Goal: Task Accomplishment & Management: Use online tool/utility

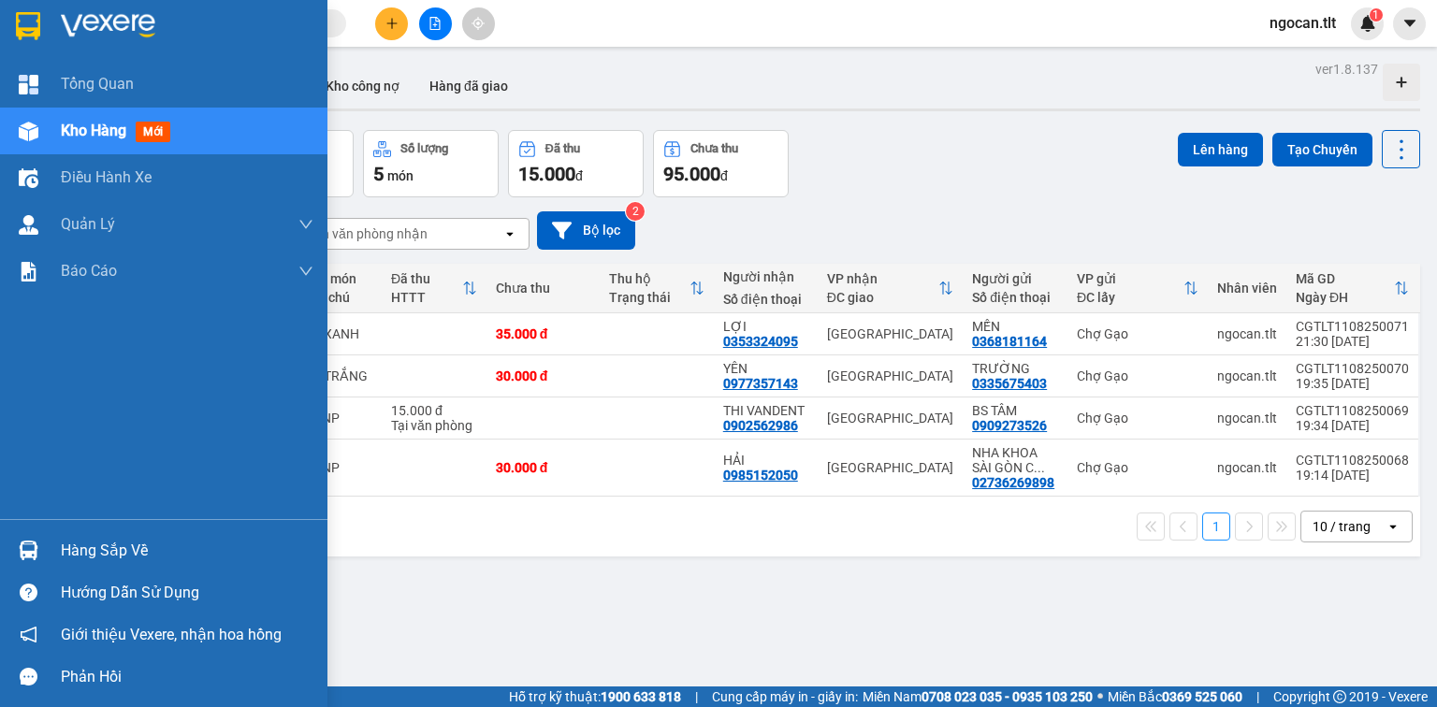
click at [42, 558] on div at bounding box center [28, 550] width 33 height 33
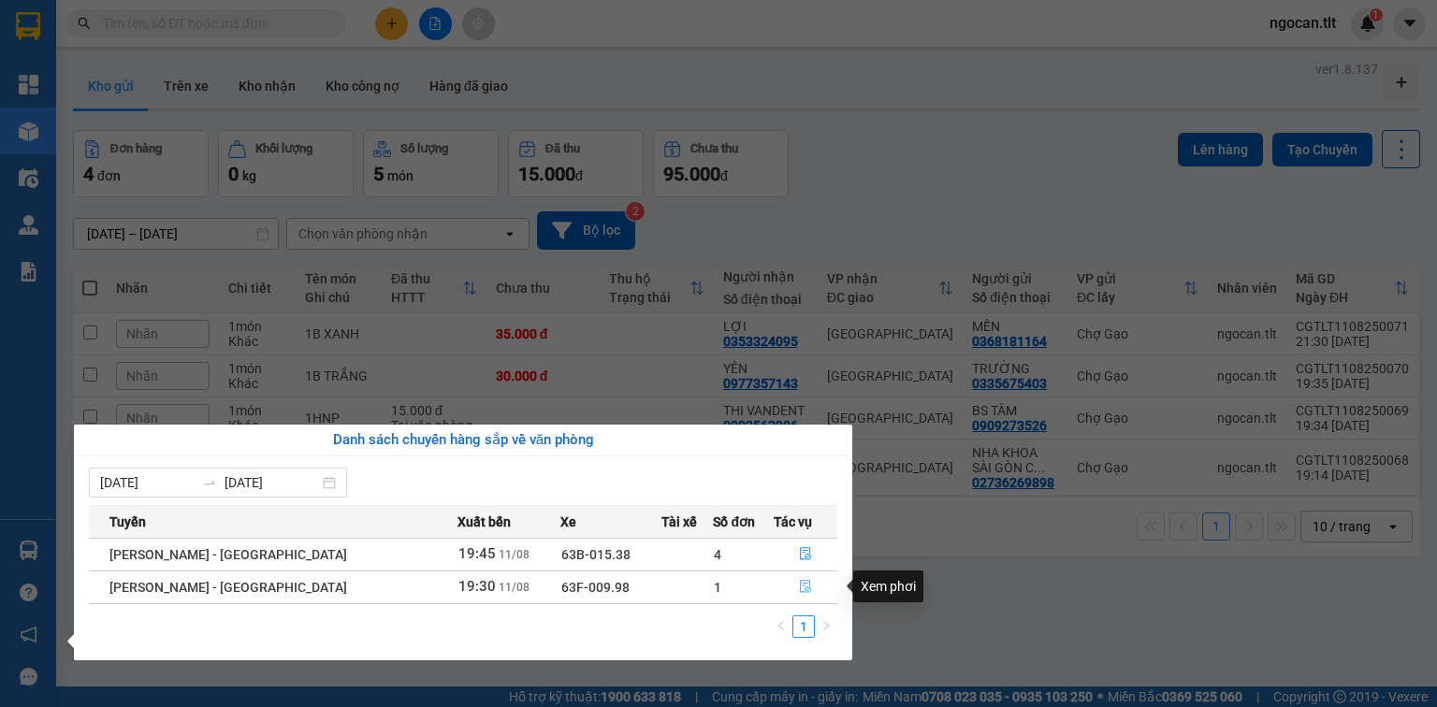
click at [805, 580] on button "button" at bounding box center [806, 588] width 62 height 30
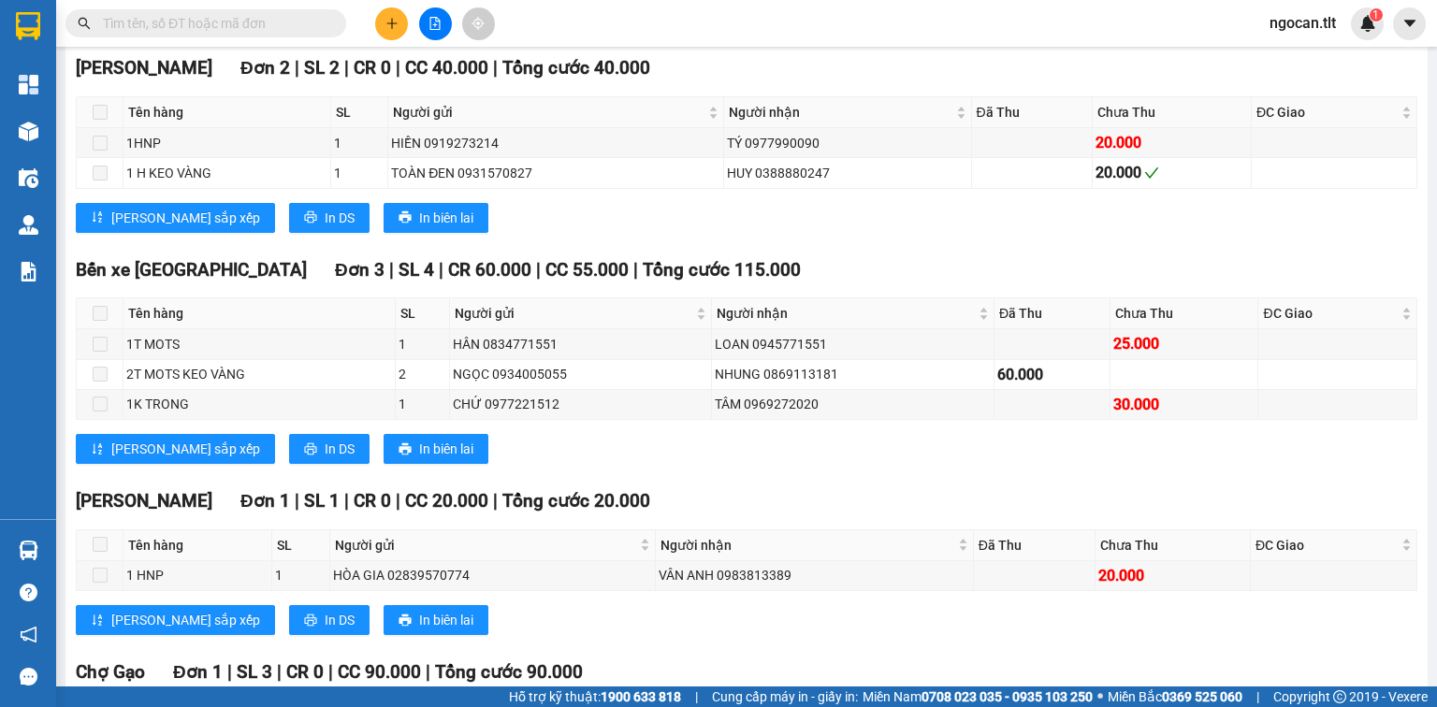
scroll to position [483, 0]
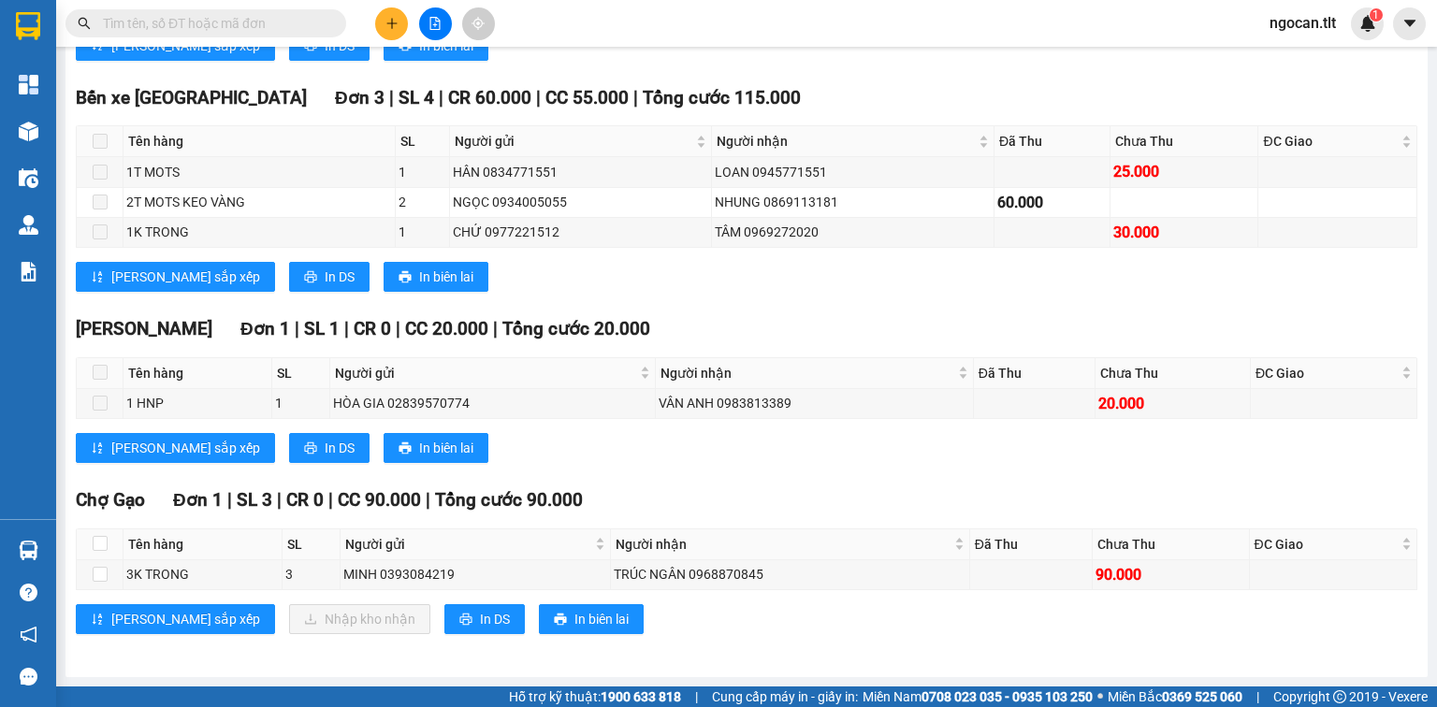
click at [430, 601] on div "Chợ Gạo Đơn 1 | SL 3 | CR 0 | CC 90.000 | Tổng cước 90.000 Tên hàng SL Người gử…" at bounding box center [747, 568] width 1342 height 162
click at [480, 615] on span "In DS" at bounding box center [495, 619] width 30 height 21
click at [100, 547] on input "checkbox" at bounding box center [100, 543] width 15 height 15
checkbox input "true"
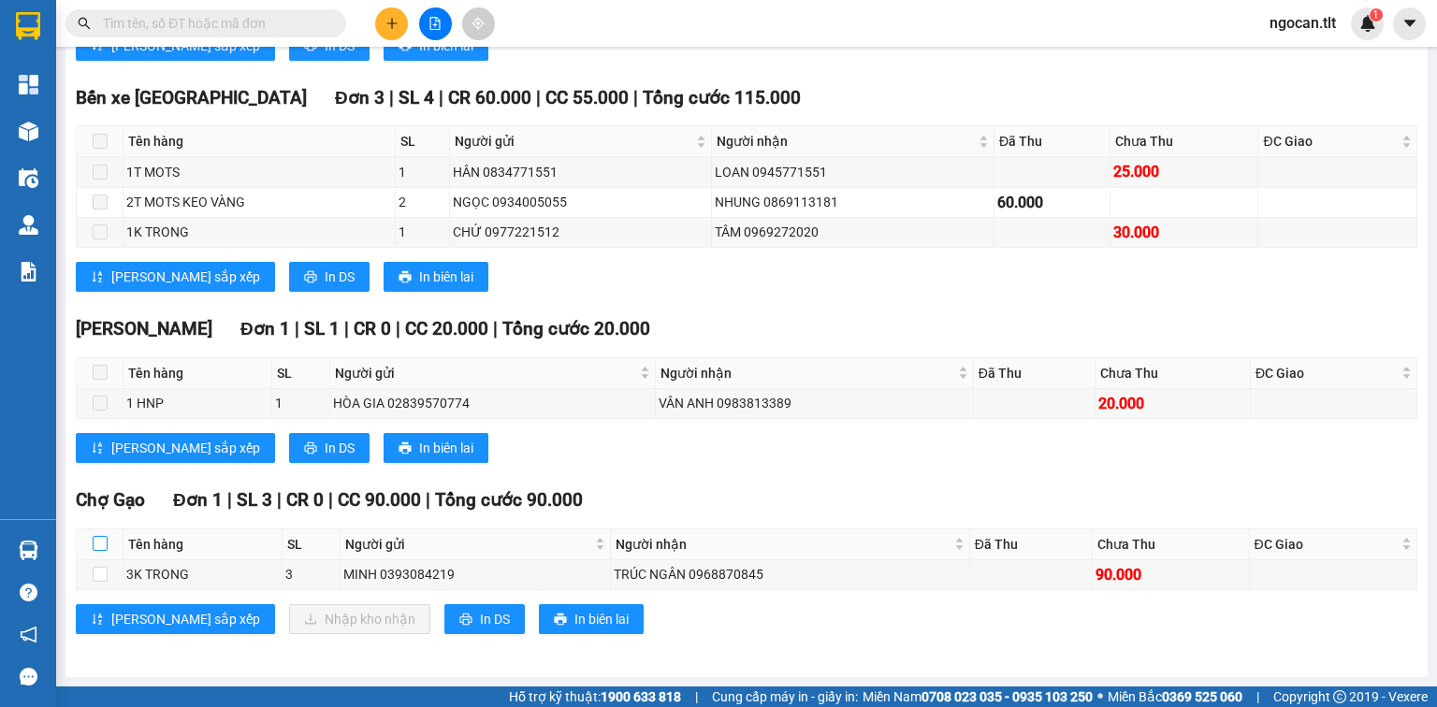
checkbox input "true"
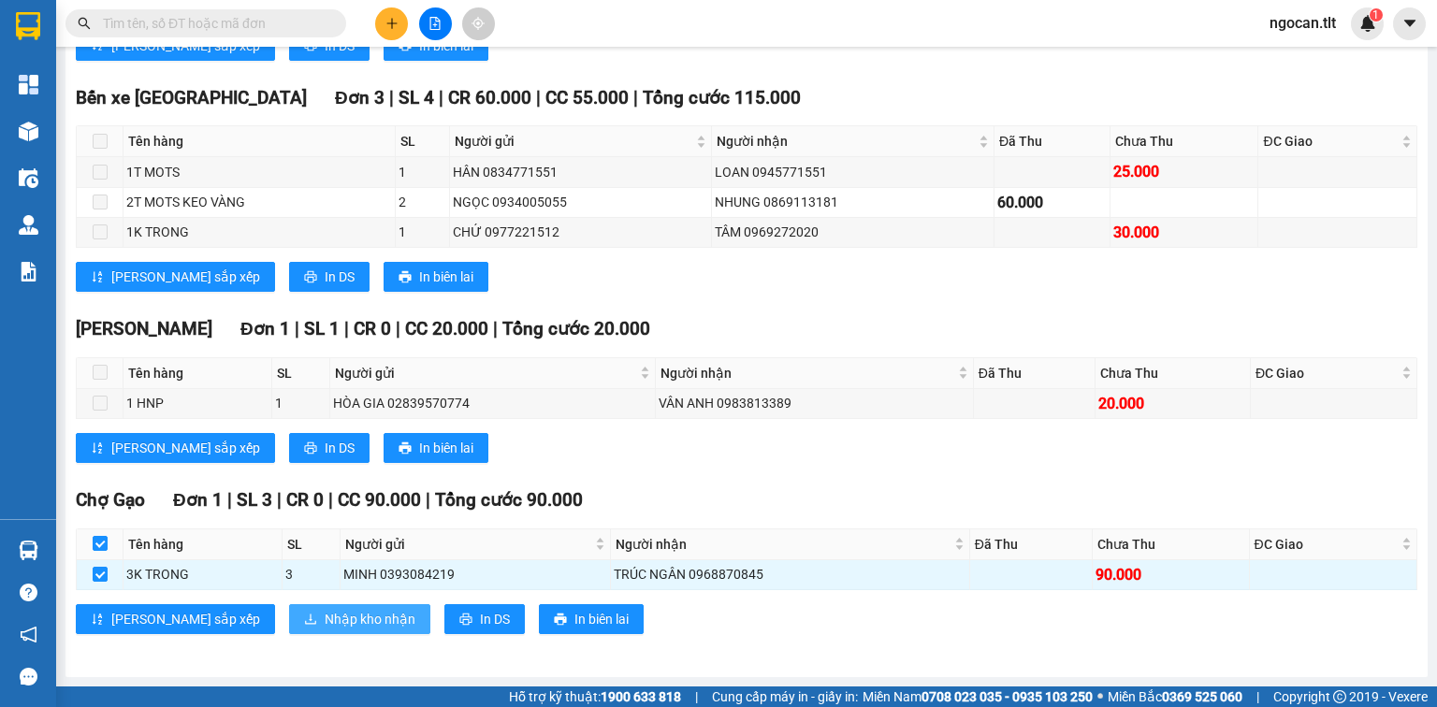
click at [325, 628] on span "Nhập kho nhận" at bounding box center [370, 619] width 91 height 21
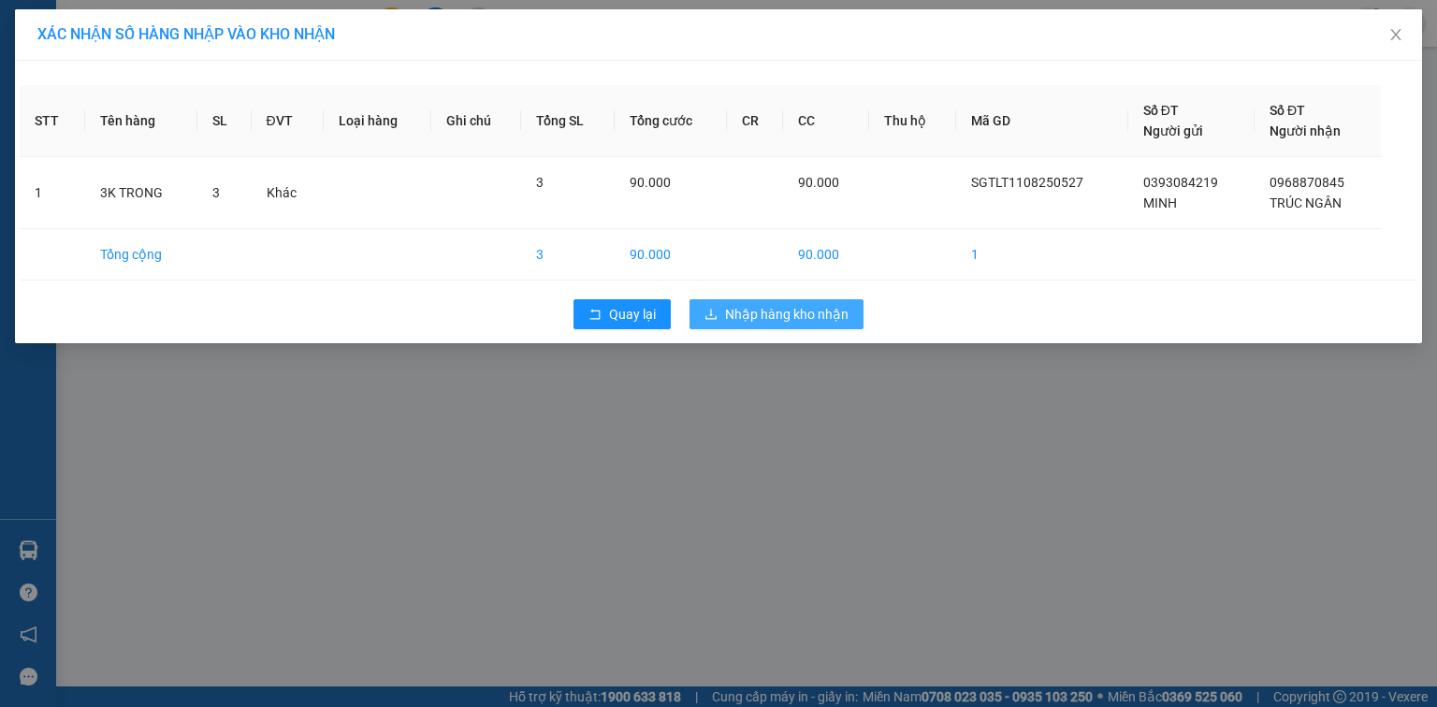
click at [772, 307] on span "Nhập hàng kho nhận" at bounding box center [787, 314] width 124 height 21
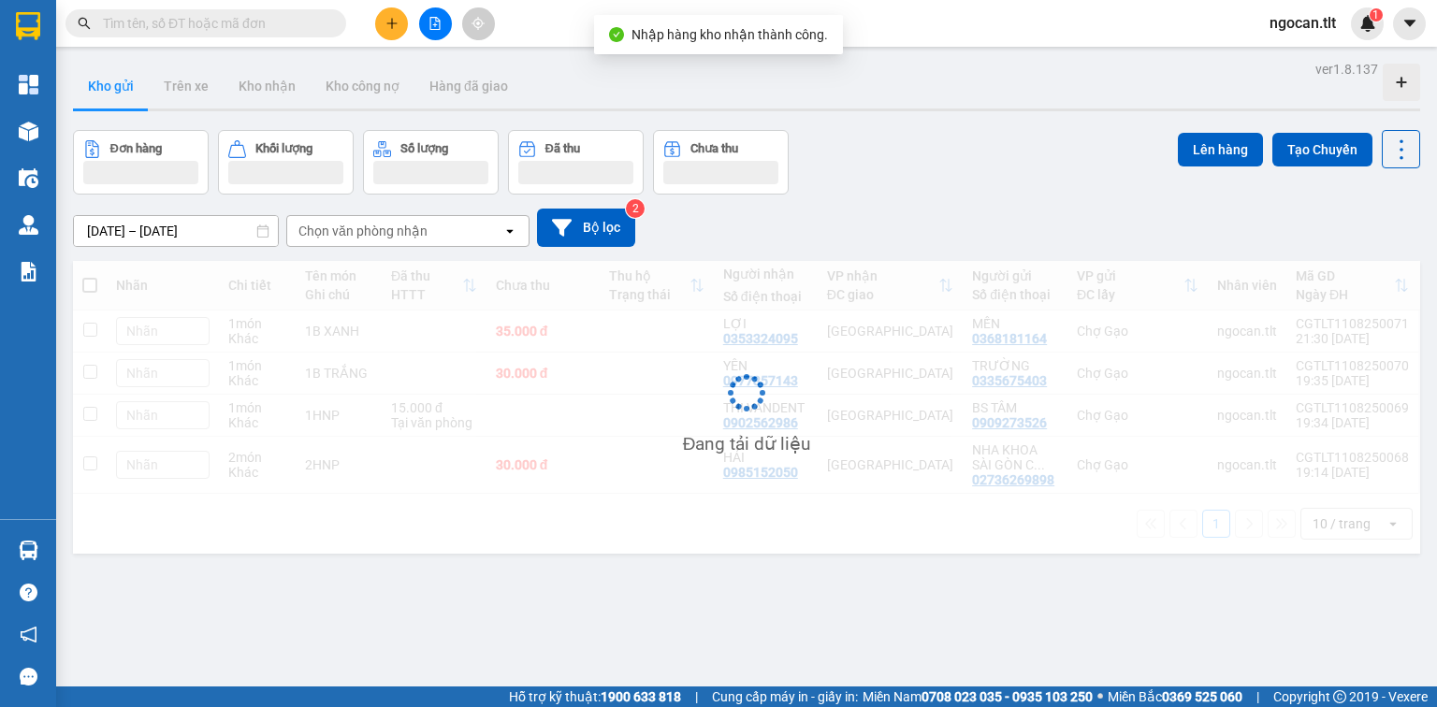
click at [0, 547] on div "Hàng sắp về" at bounding box center [28, 551] width 56 height 42
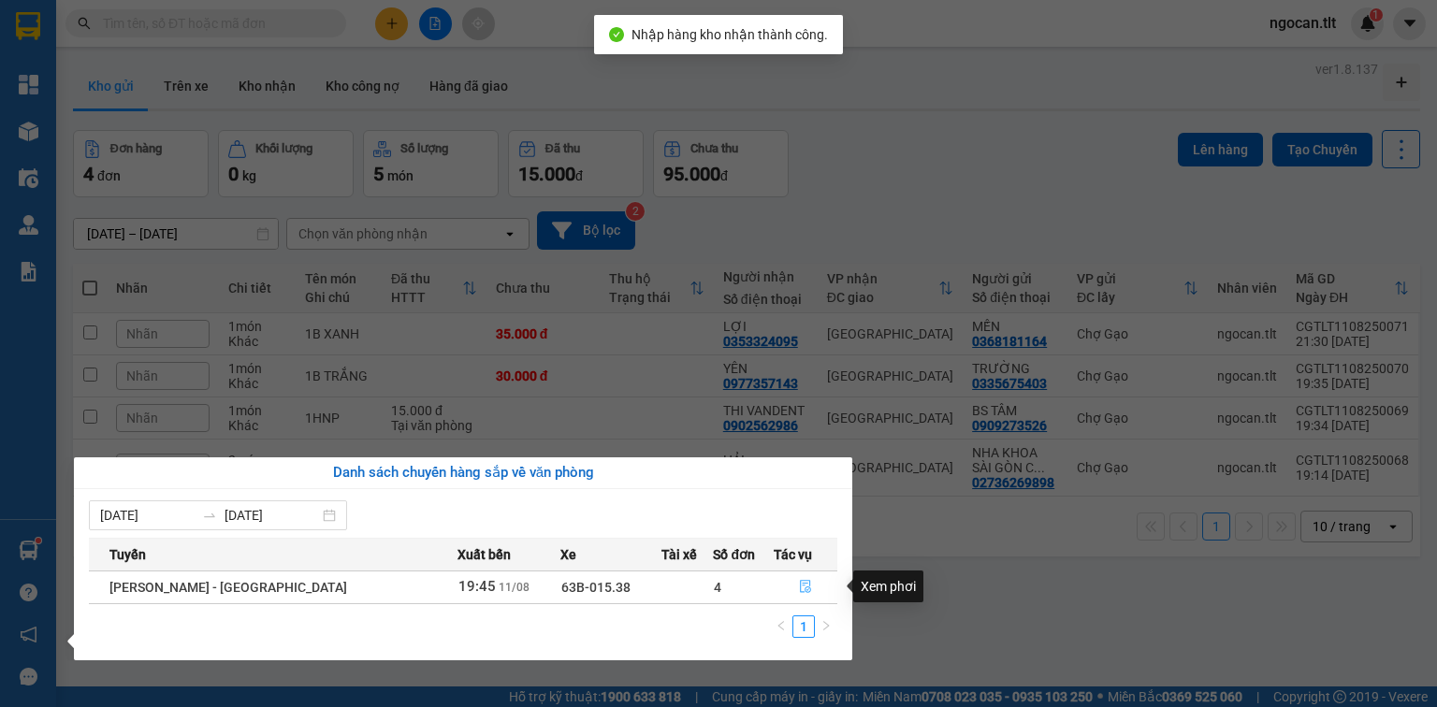
click at [822, 588] on button "button" at bounding box center [806, 588] width 62 height 30
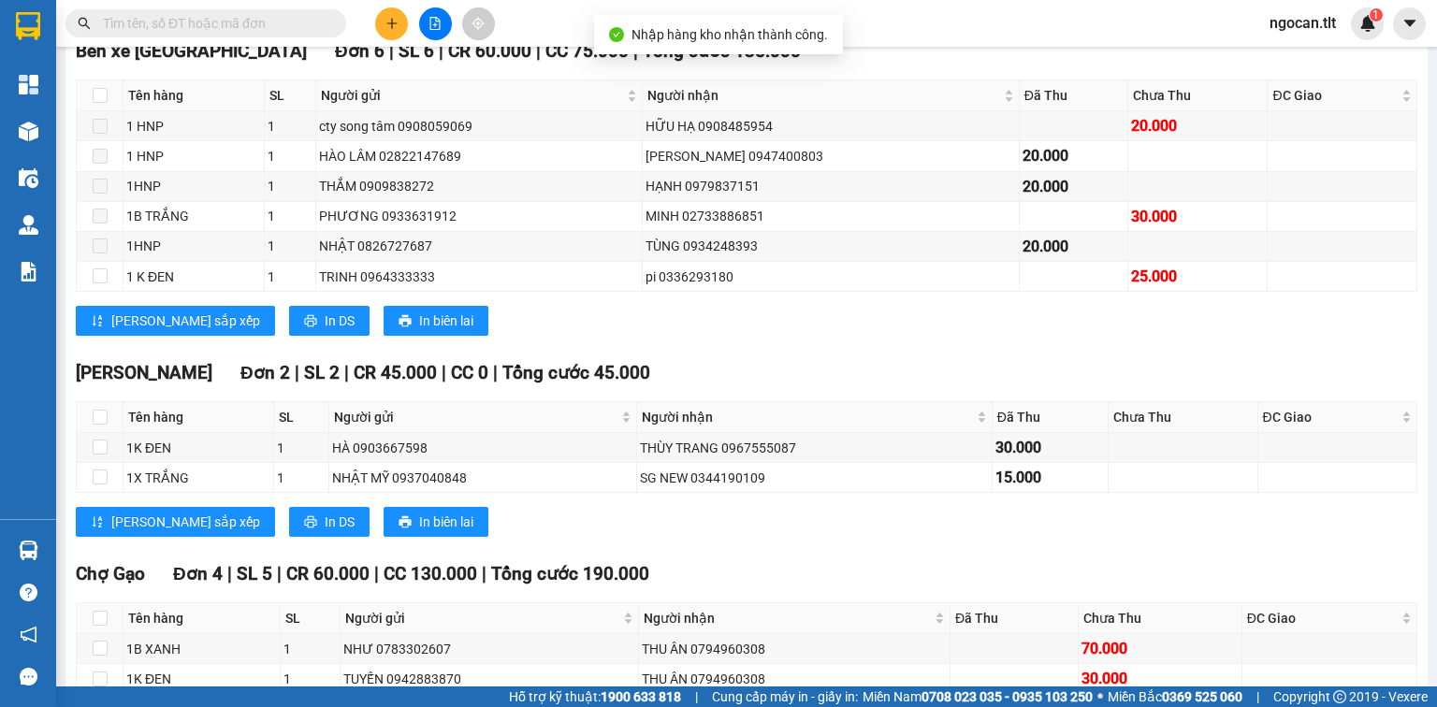
scroll to position [663, 0]
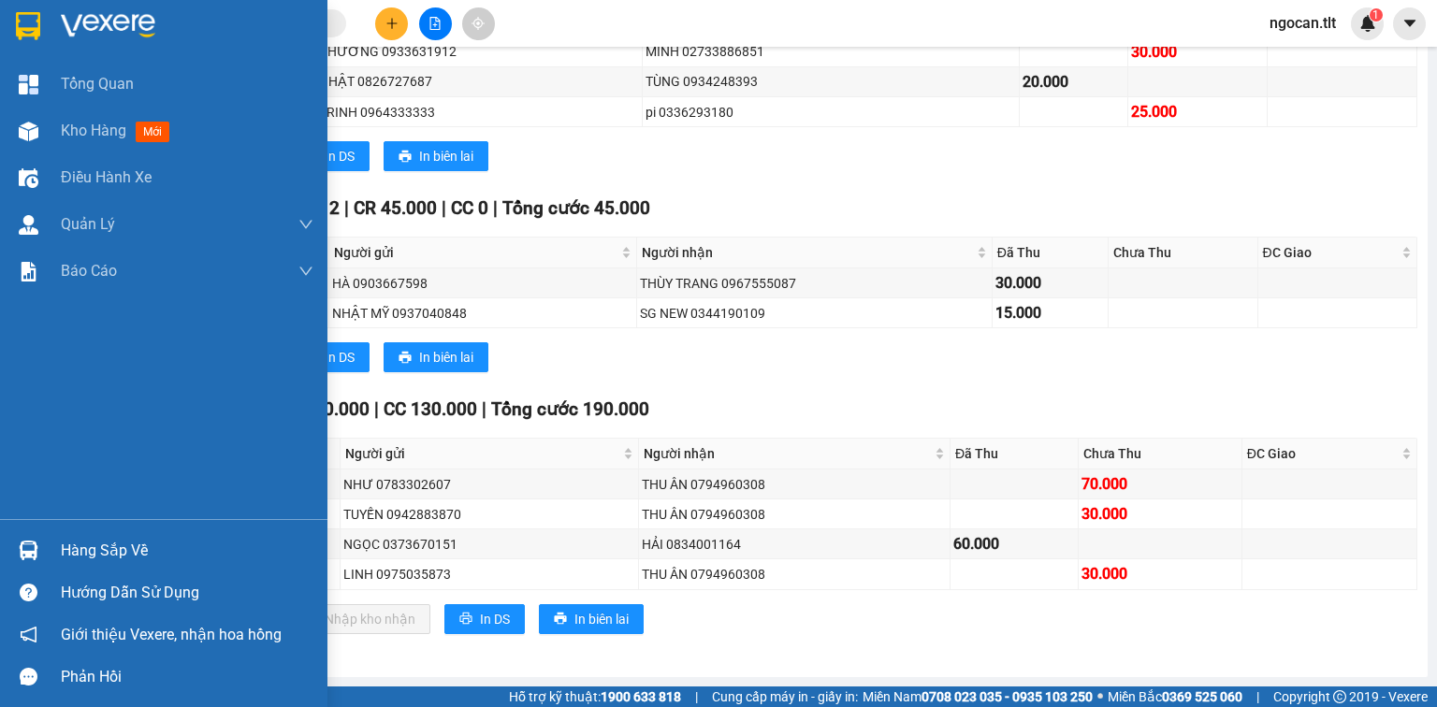
click at [45, 537] on div "Hàng sắp về" at bounding box center [164, 551] width 328 height 42
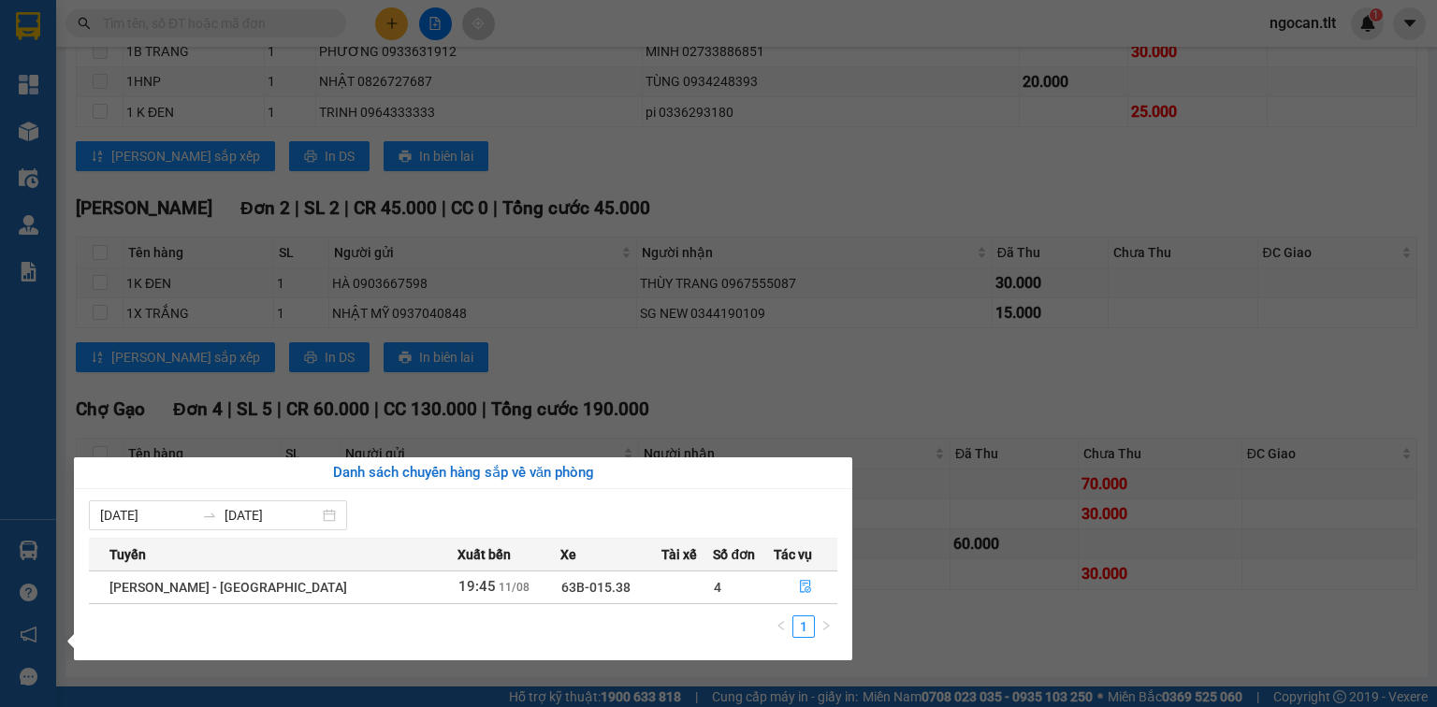
click at [757, 341] on section "Kết quả tìm kiếm ( 0 ) Bộ lọc No Data ngocan.tlt 1 Tổng Quan Kho hàng mới Điều …" at bounding box center [718, 353] width 1437 height 707
